Goal: Task Accomplishment & Management: Use online tool/utility

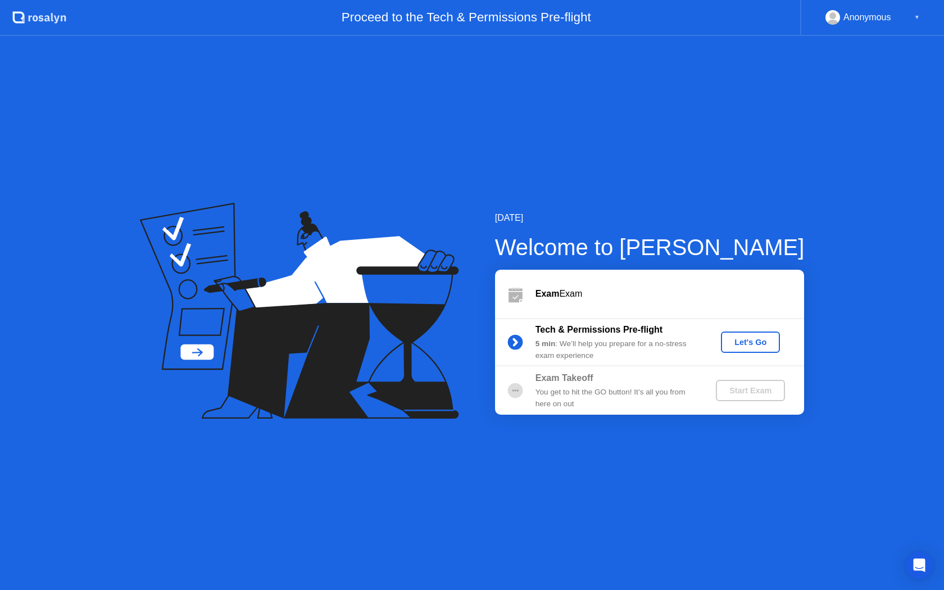
click at [755, 395] on div "Start Exam" at bounding box center [750, 390] width 60 height 9
click at [636, 336] on div "Tech & Permissions Pre-flight" at bounding box center [616, 329] width 162 height 13
click at [769, 341] on div "Let's Go" at bounding box center [750, 342] width 50 height 9
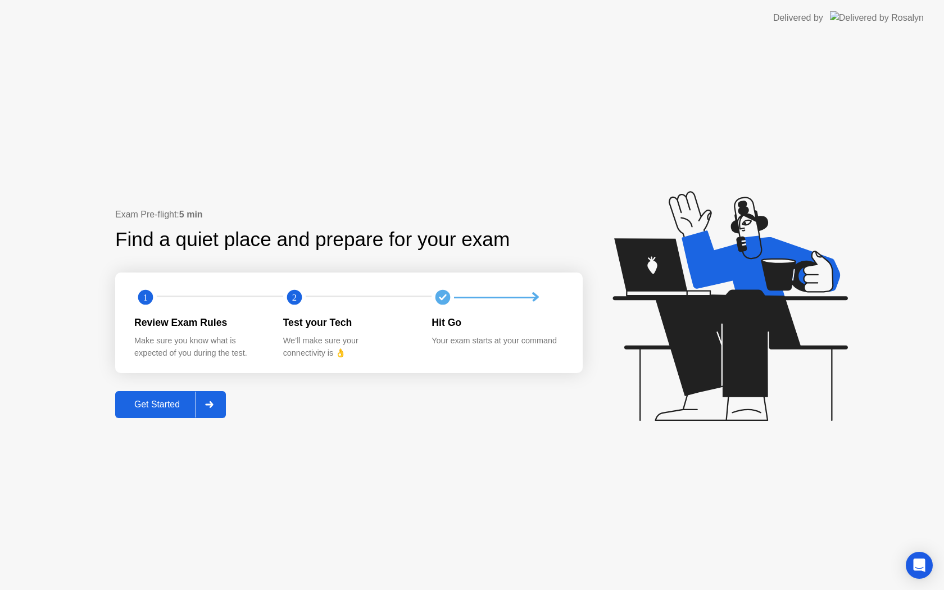
click at [512, 329] on div "Hit Go" at bounding box center [496, 322] width 131 height 15
click at [145, 402] on div "Get Started" at bounding box center [157, 404] width 77 height 10
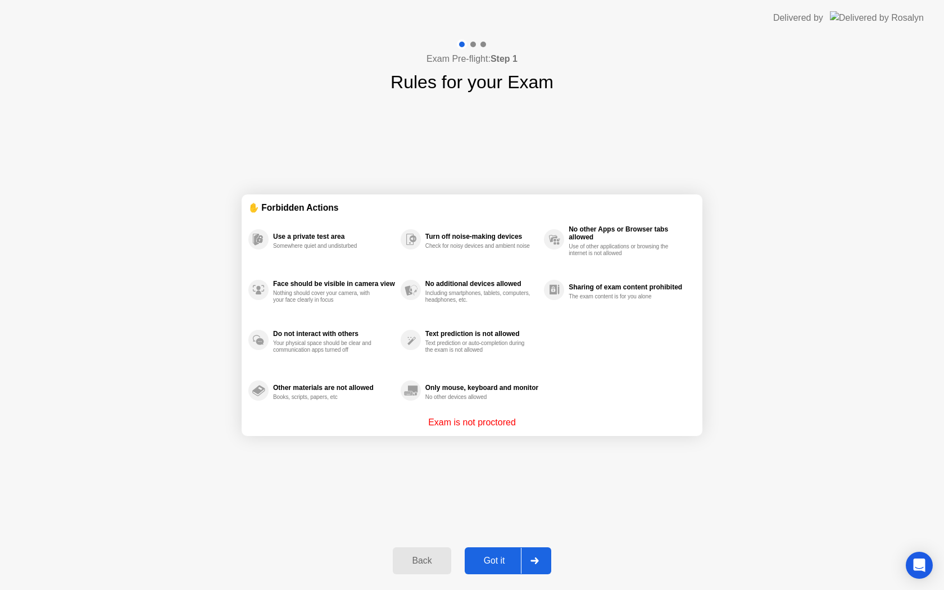
click at [494, 564] on div "Got it" at bounding box center [494, 560] width 53 height 10
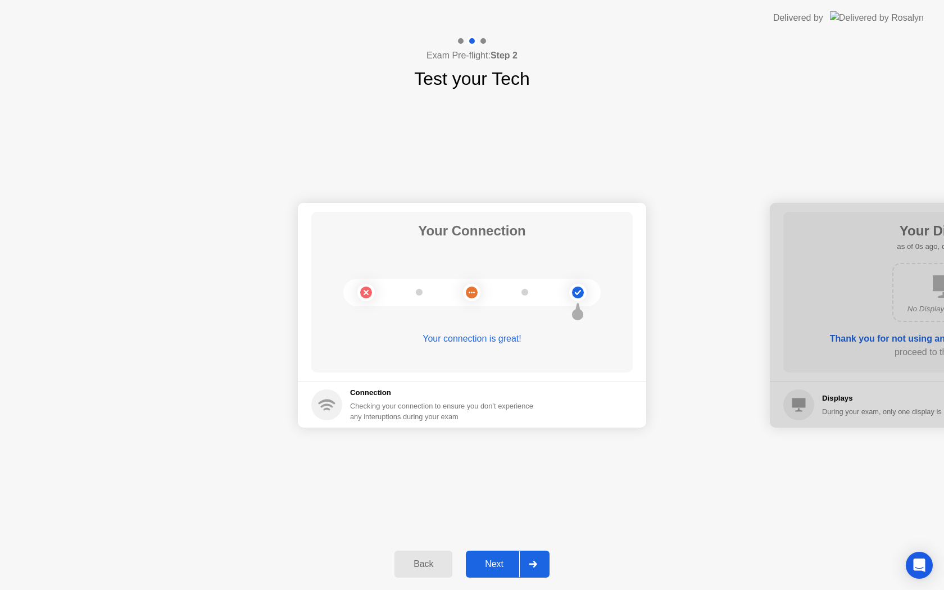
click at [493, 564] on div "Next" at bounding box center [494, 564] width 50 height 10
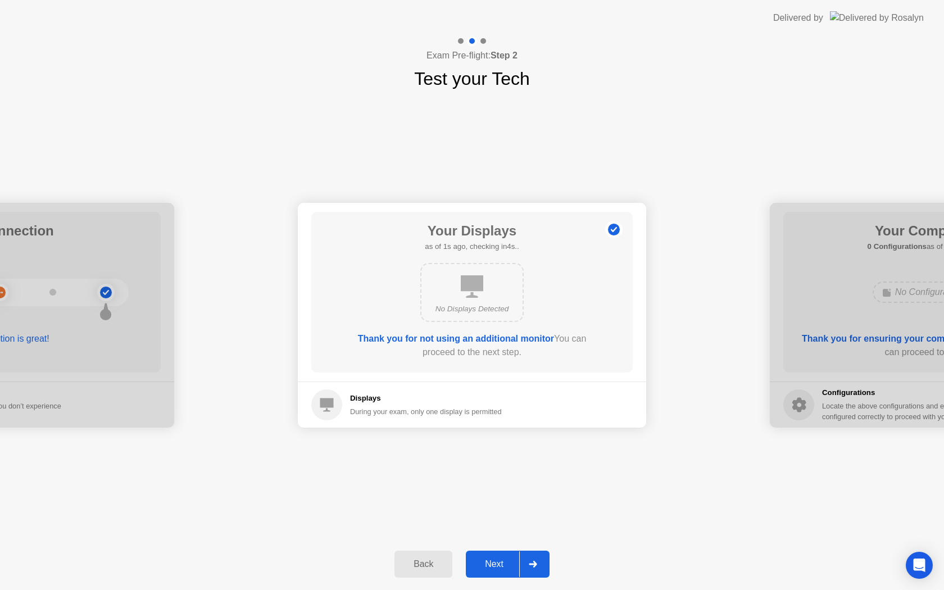
click at [493, 564] on div "Next" at bounding box center [494, 564] width 50 height 10
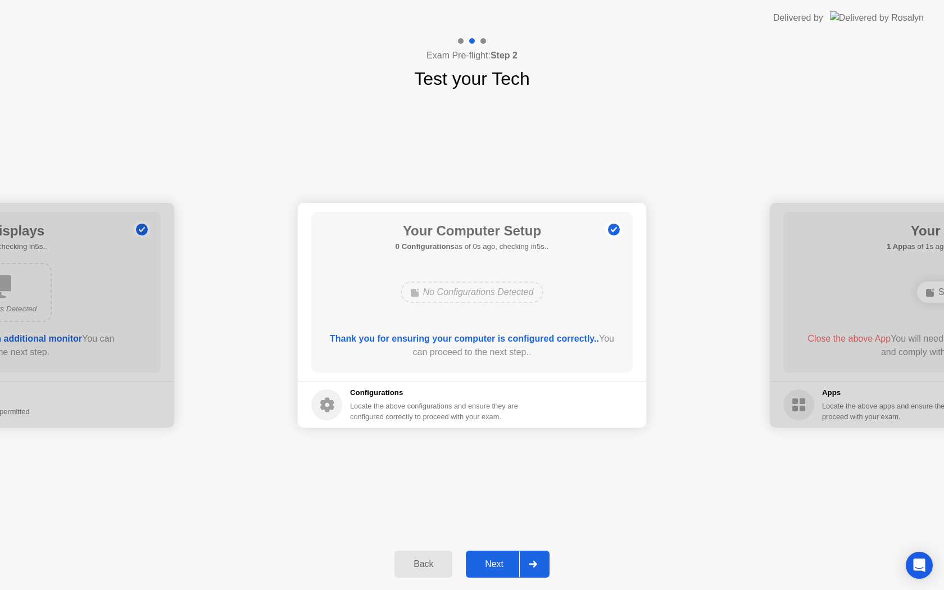
click at [493, 564] on div "Next" at bounding box center [494, 564] width 50 height 10
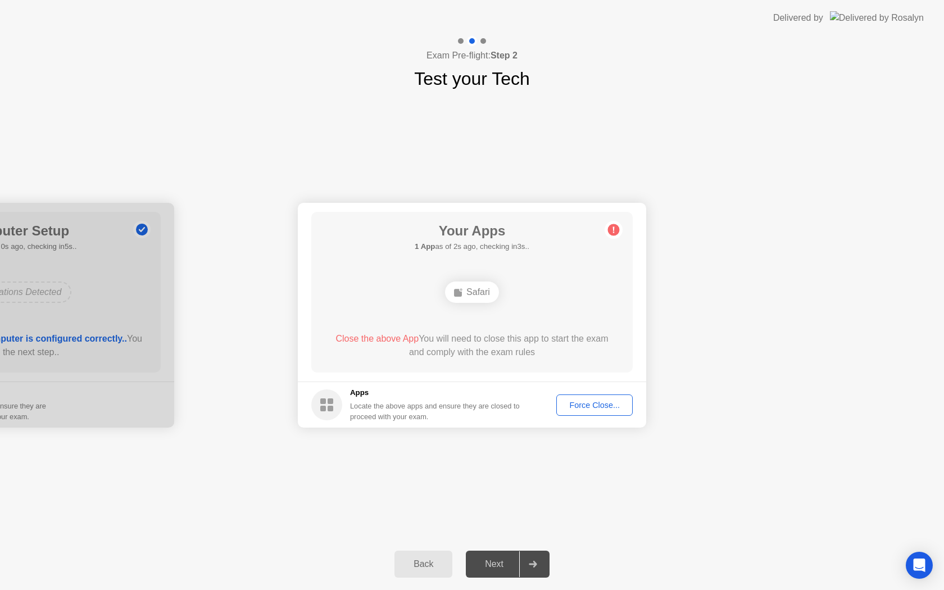
click at [593, 407] on div "Force Close..." at bounding box center [594, 404] width 69 height 9
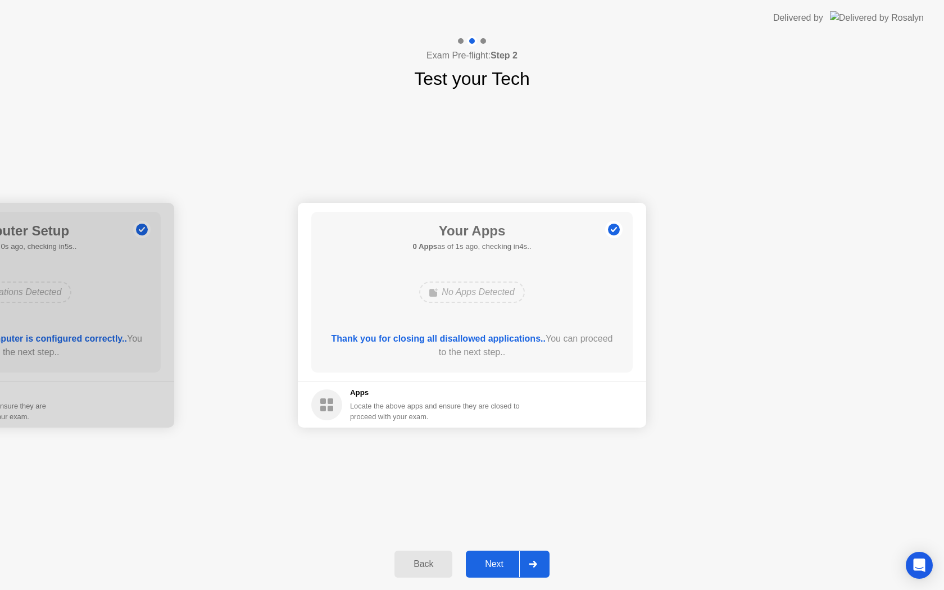
click at [499, 564] on div "Next" at bounding box center [494, 564] width 50 height 10
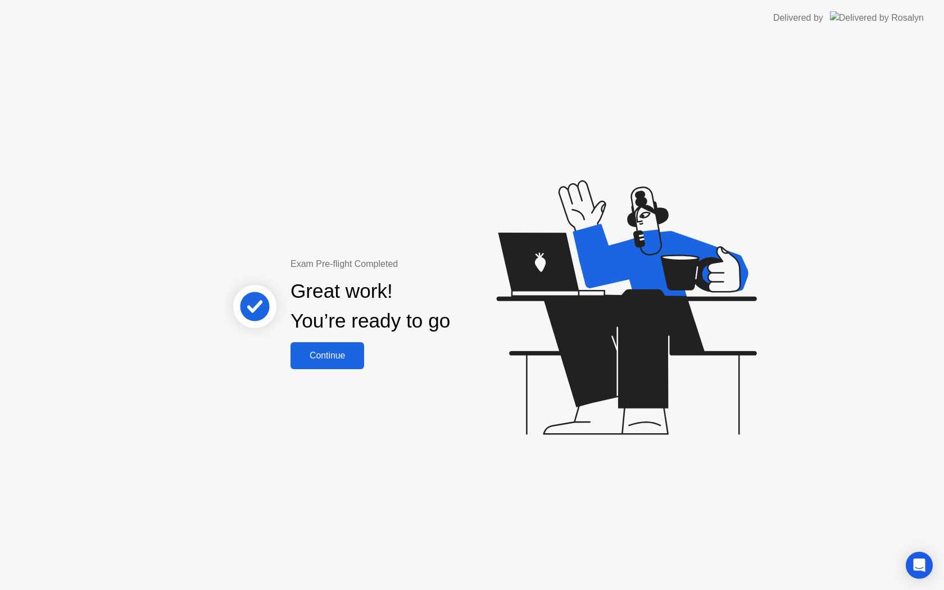
click at [322, 357] on div "Continue" at bounding box center [327, 355] width 67 height 10
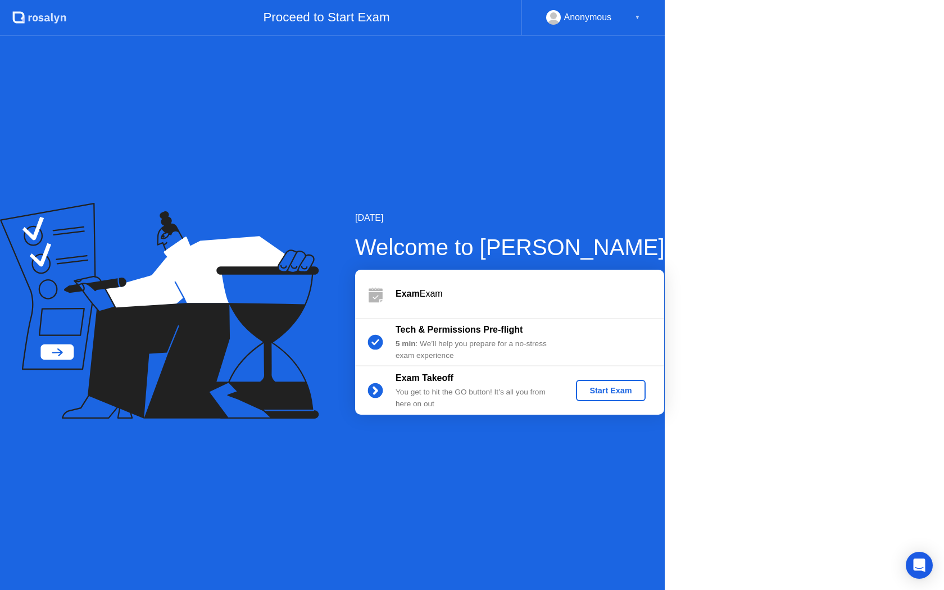
click at [318, 357] on icon at bounding box center [159, 311] width 318 height 216
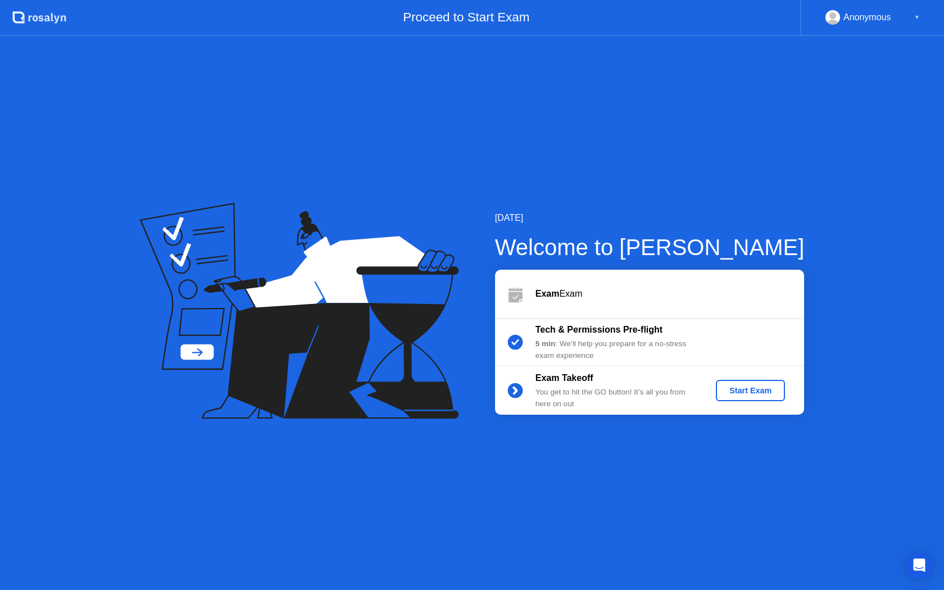
click at [758, 393] on div "Start Exam" at bounding box center [750, 390] width 60 height 9
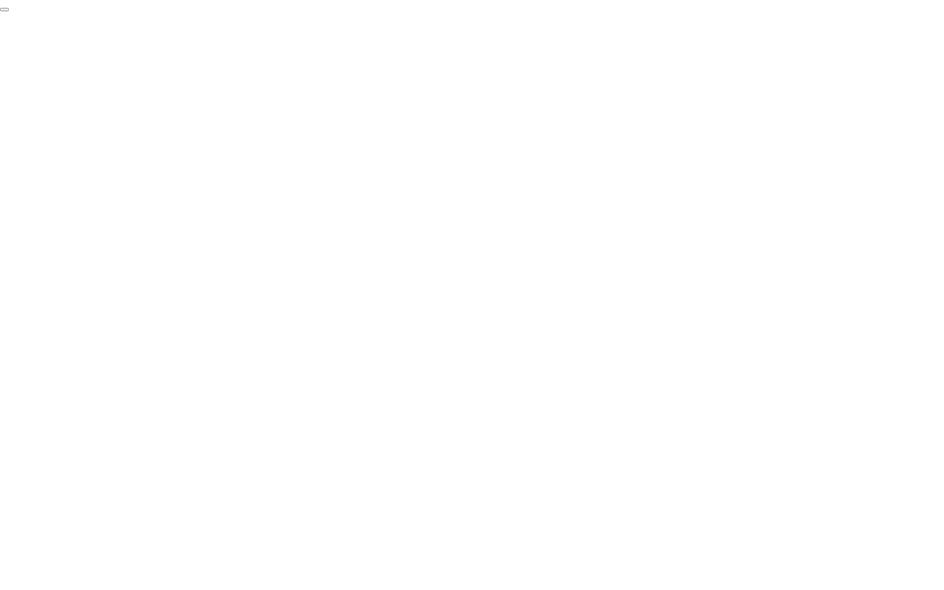
click div "End Proctoring Session"
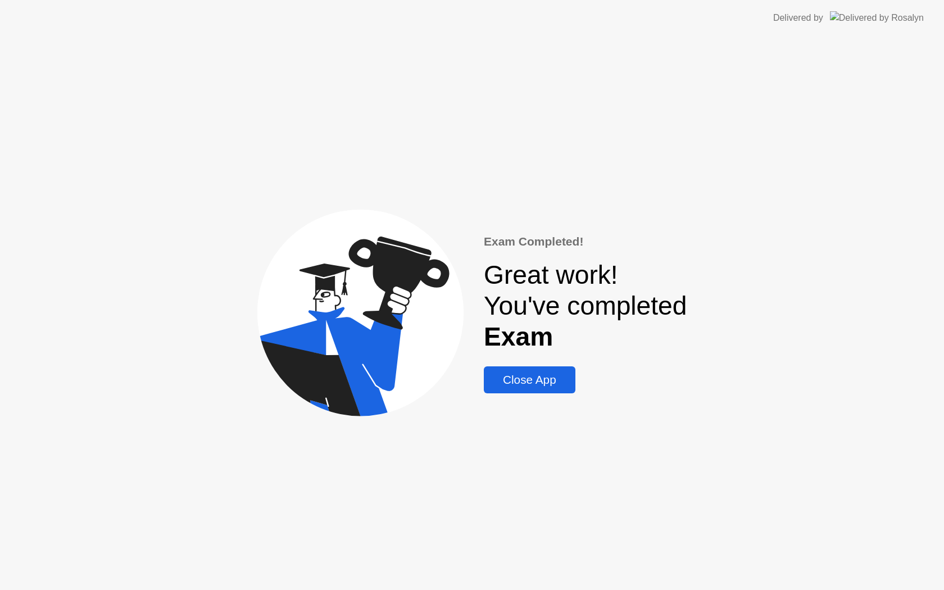
click at [513, 379] on div "Close App" at bounding box center [529, 379] width 85 height 13
